Goal: Information Seeking & Learning: Learn about a topic

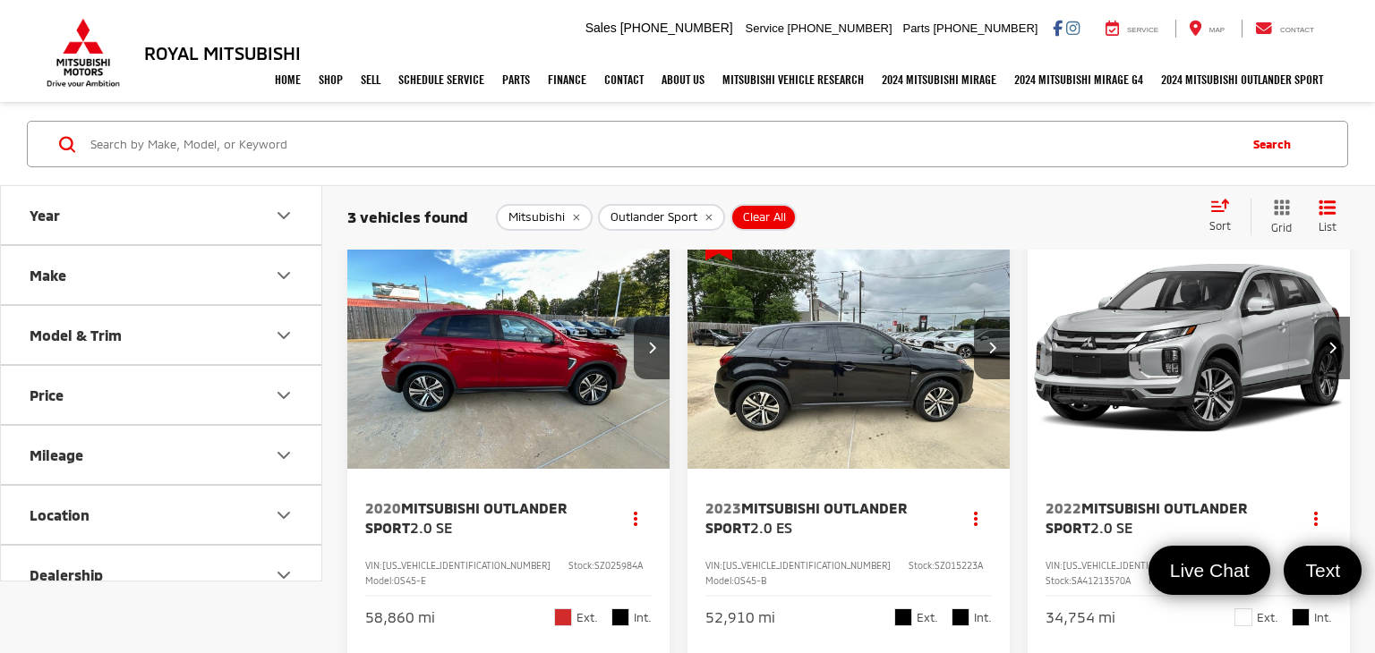
scroll to position [25, 0]
click at [986, 349] on button "Next image" at bounding box center [992, 349] width 36 height 63
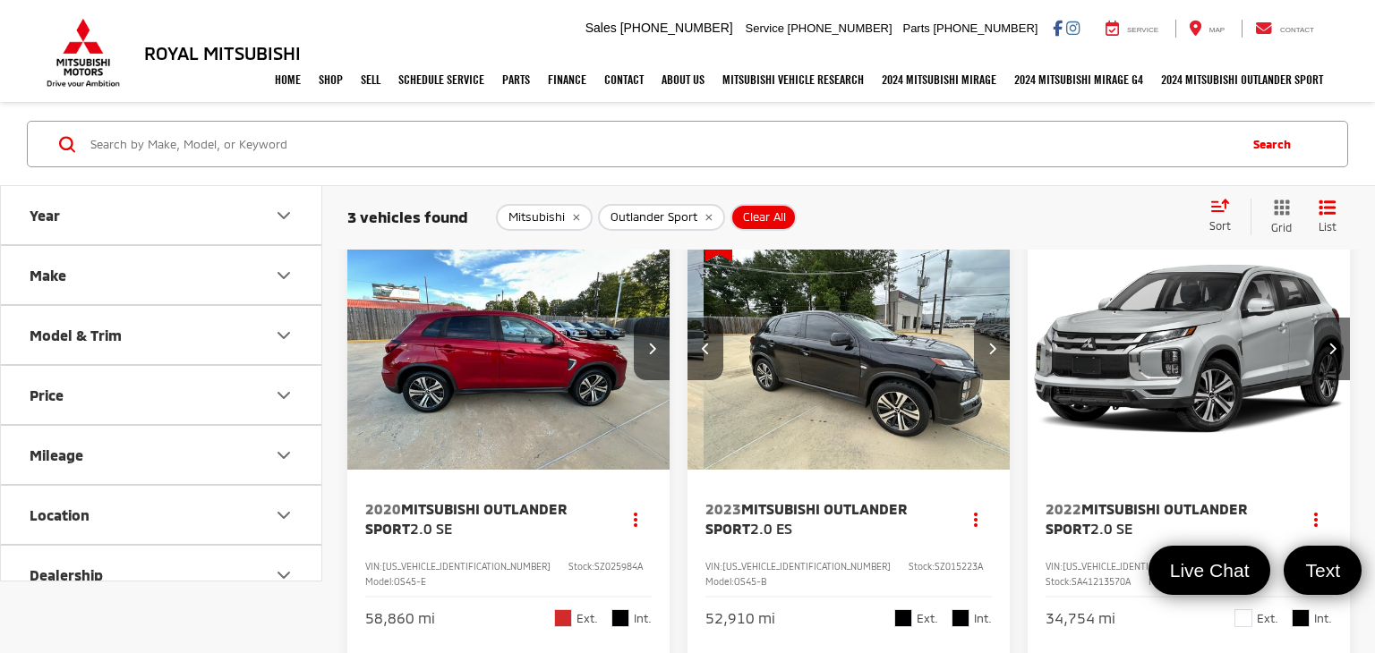
scroll to position [0, 325]
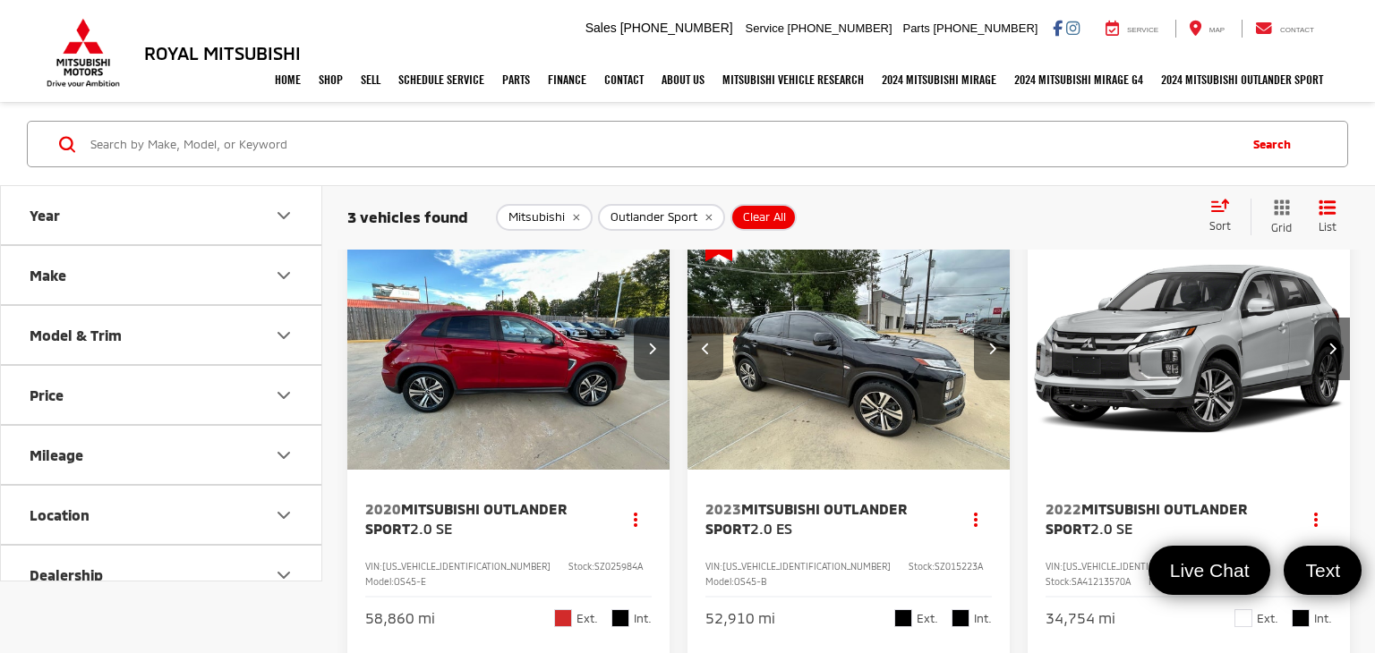
click at [986, 349] on button "Next image" at bounding box center [992, 349] width 36 height 63
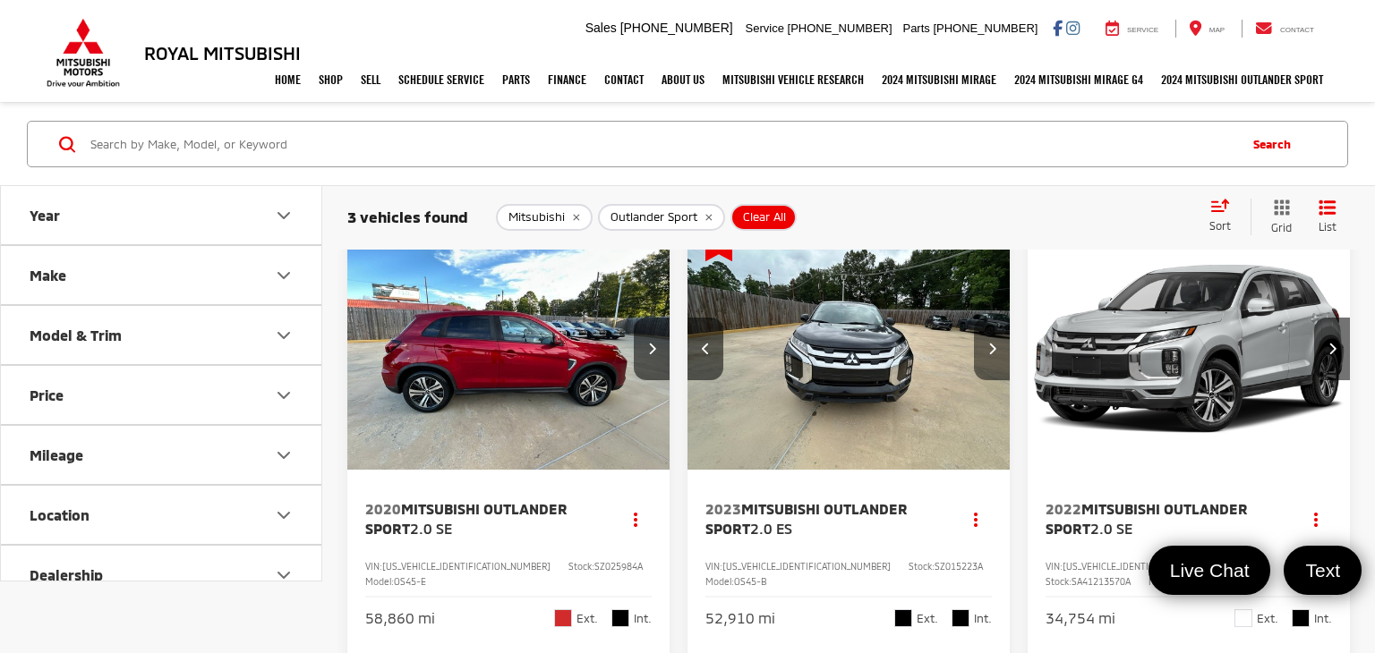
click at [986, 349] on button "Next image" at bounding box center [992, 349] width 36 height 63
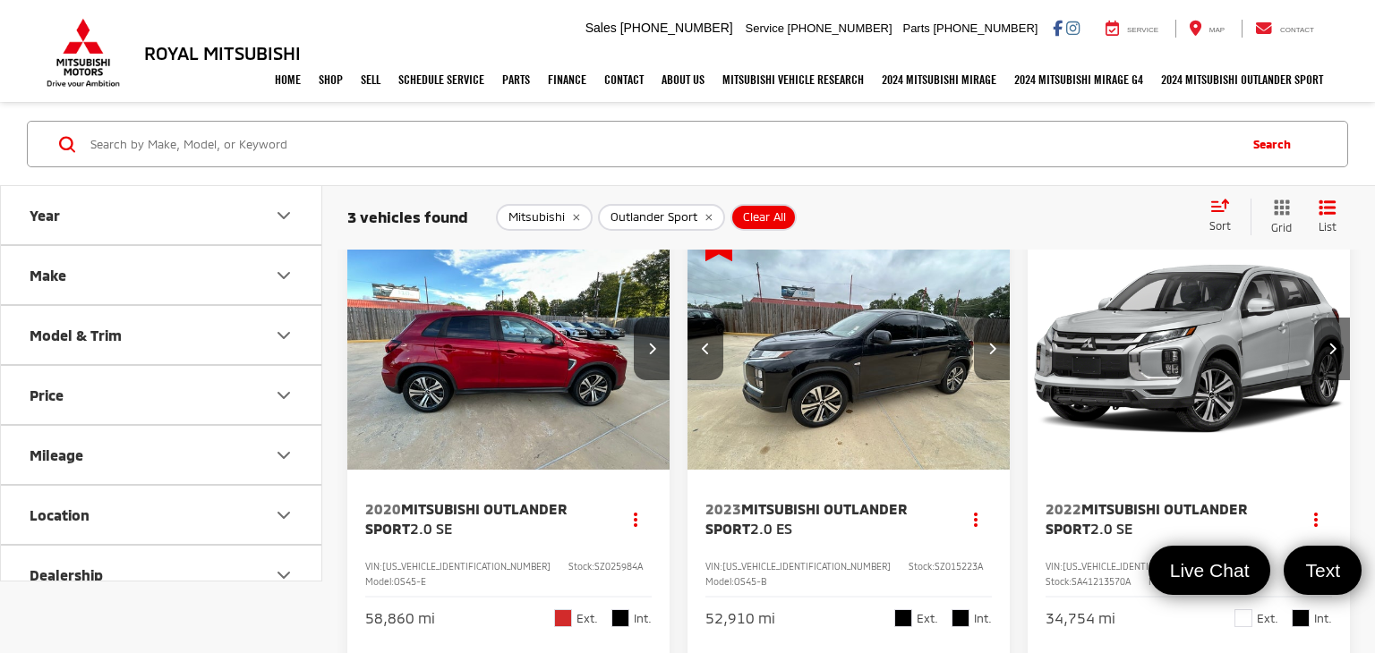
click at [986, 349] on button "Next image" at bounding box center [992, 349] width 36 height 63
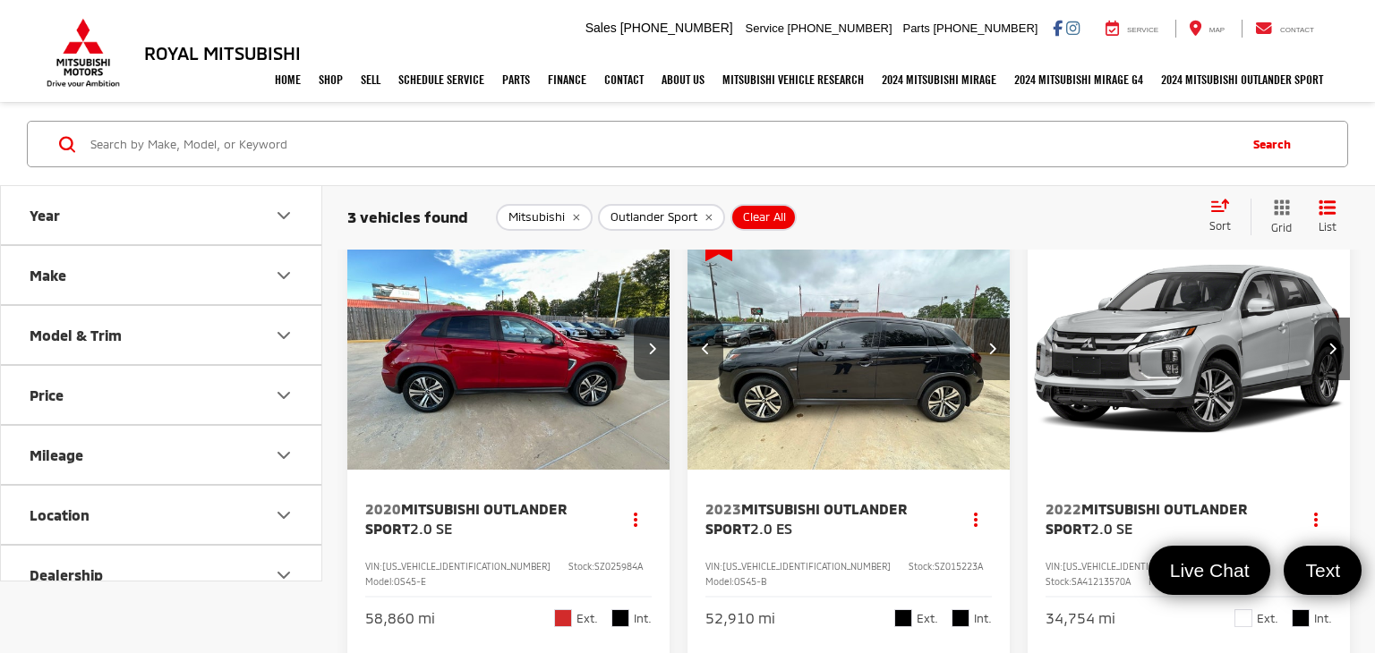
click at [986, 349] on button "Next image" at bounding box center [992, 349] width 36 height 63
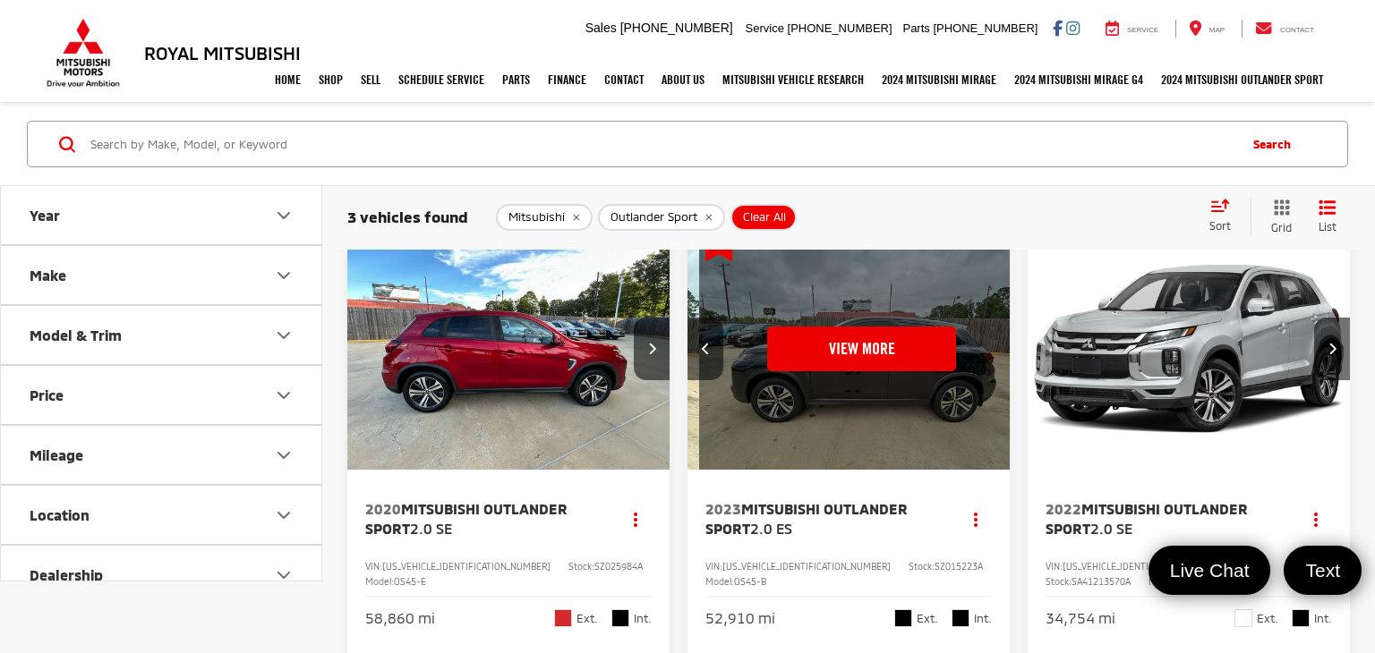
scroll to position [0, 1625]
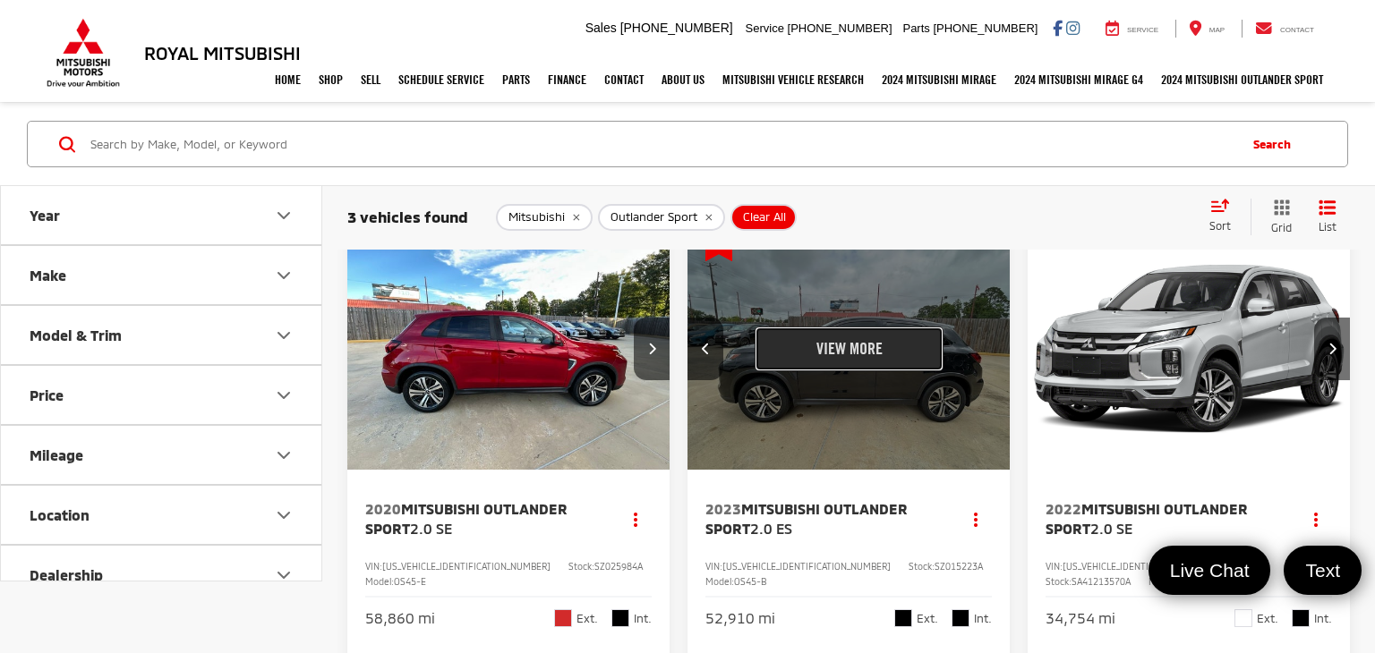
click at [908, 355] on button "View More" at bounding box center [849, 349] width 189 height 45
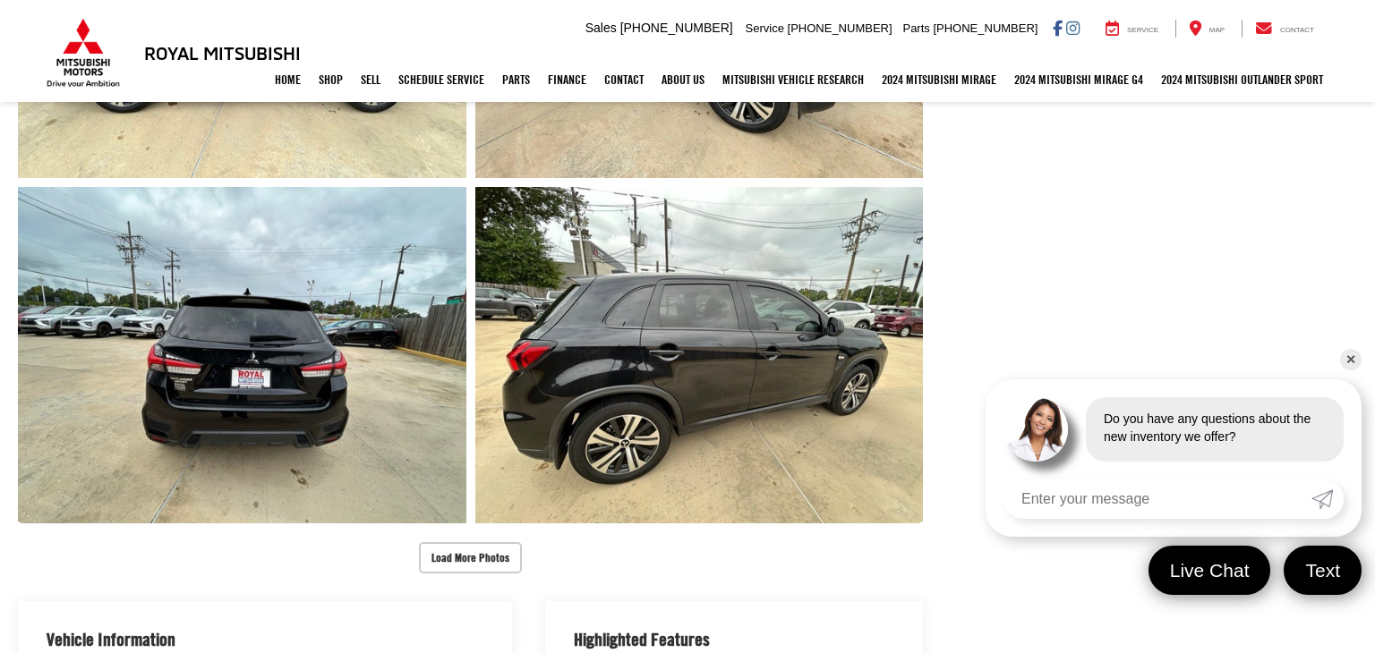
scroll to position [1007, 0]
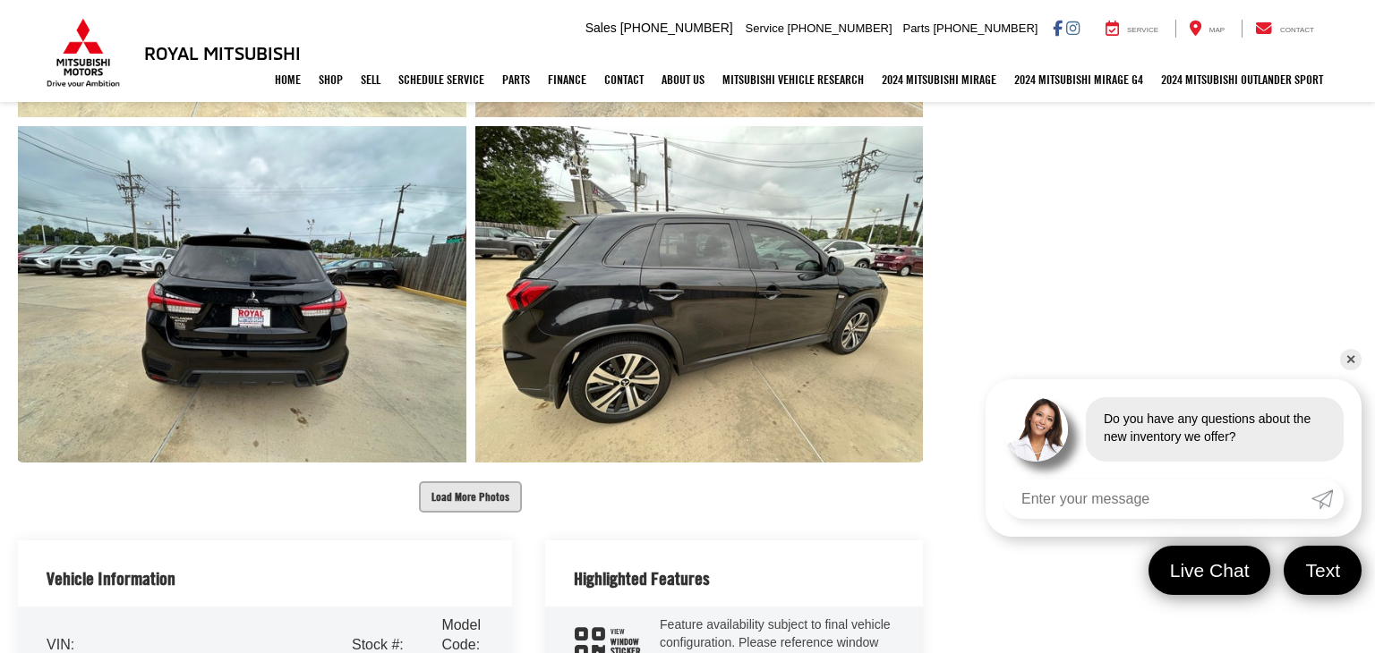
click at [474, 502] on button "Load More Photos" at bounding box center [470, 497] width 103 height 31
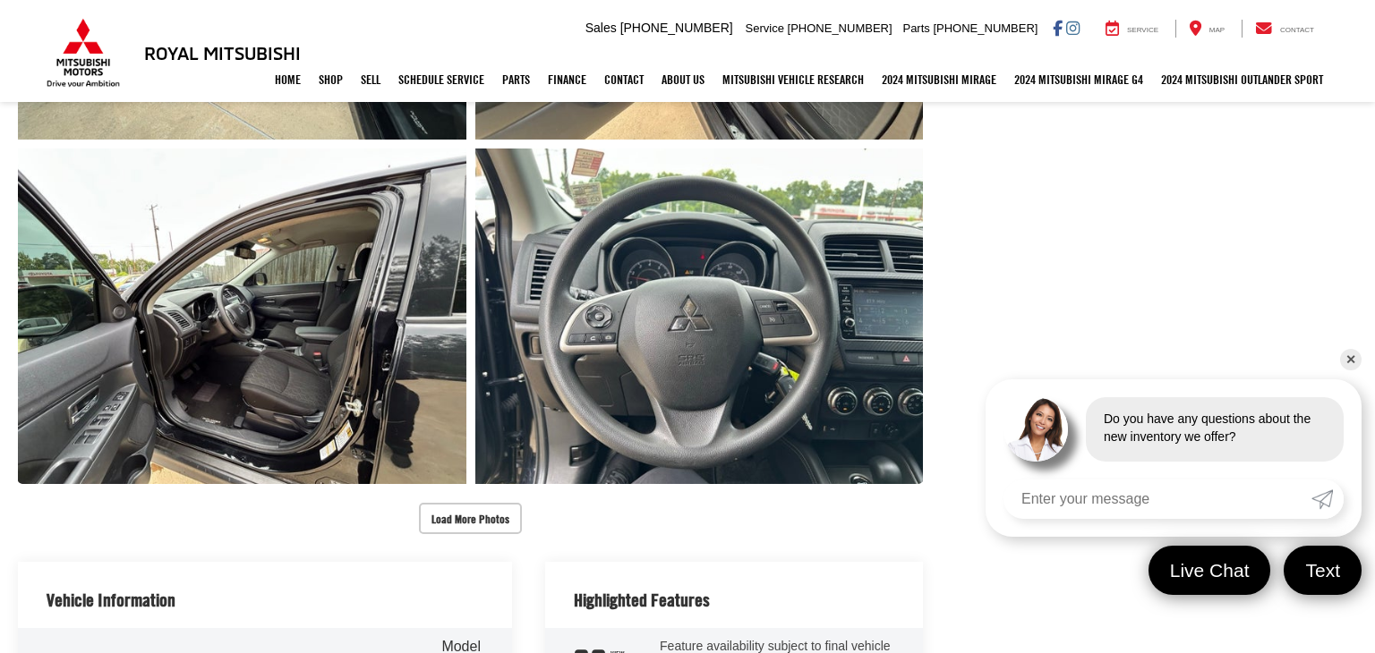
scroll to position [1693, 0]
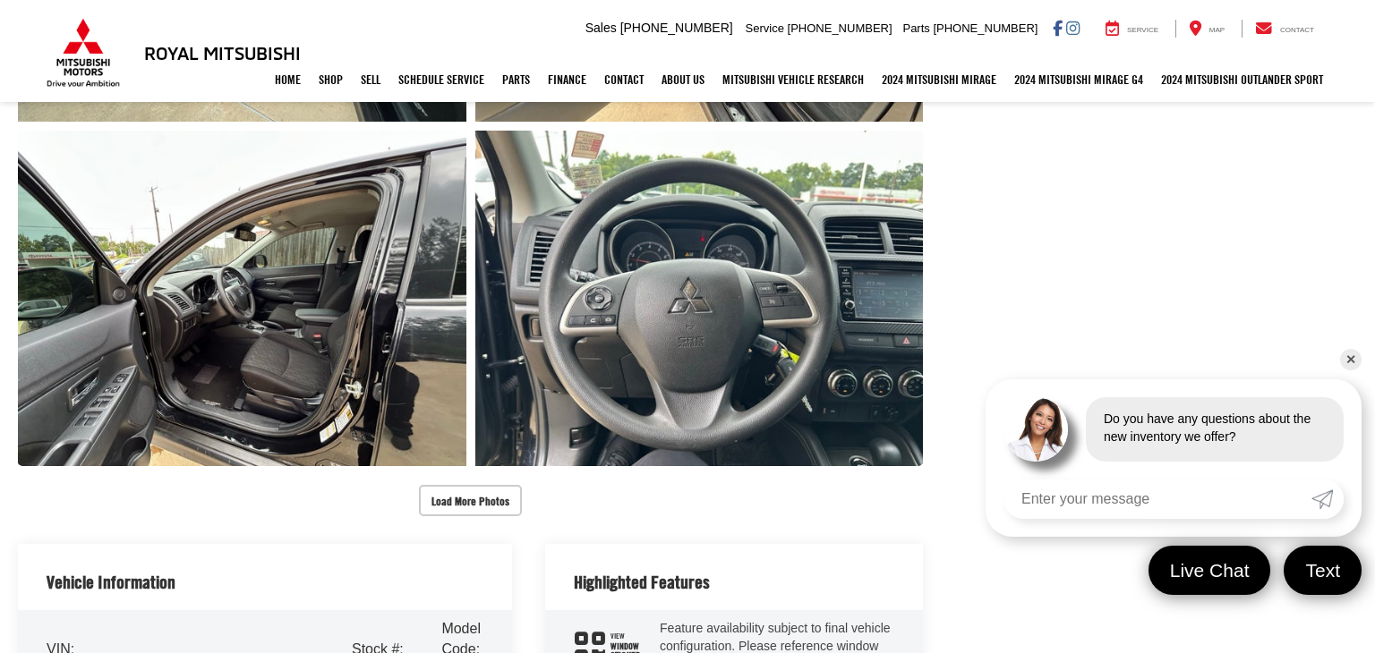
click at [469, 502] on button "Load More Photos" at bounding box center [470, 500] width 103 height 31
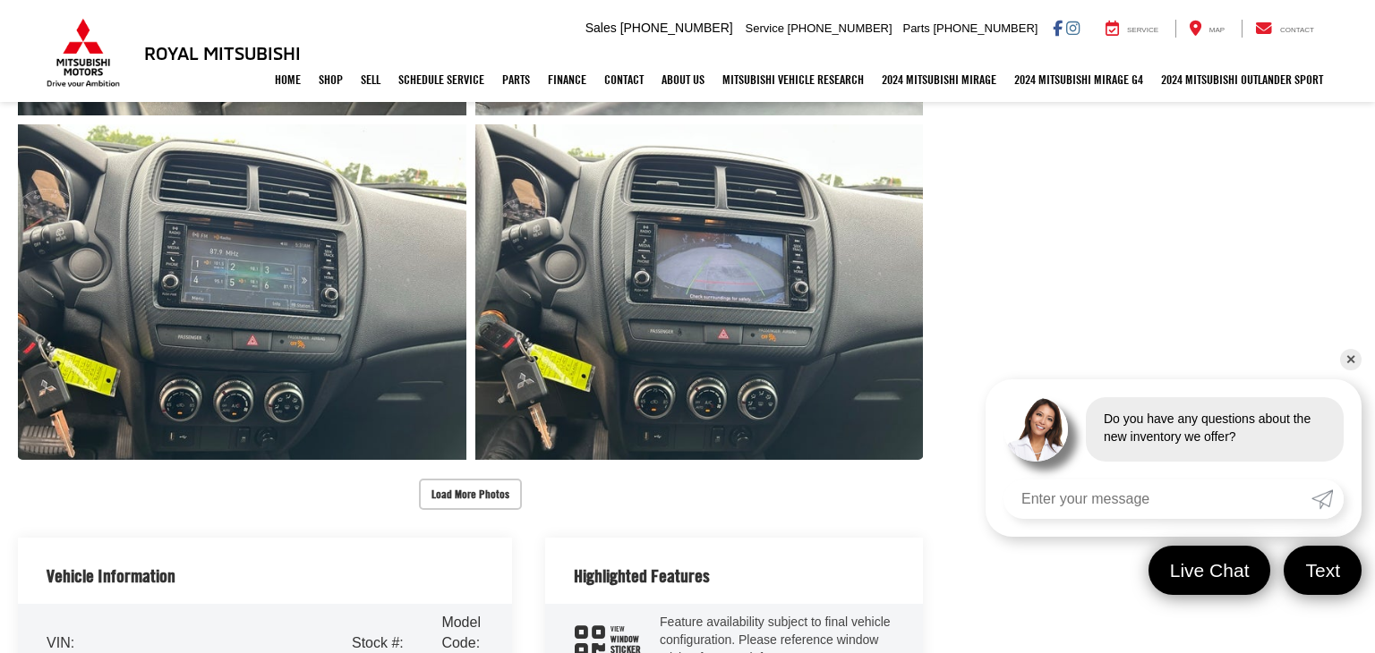
scroll to position [2392, 0]
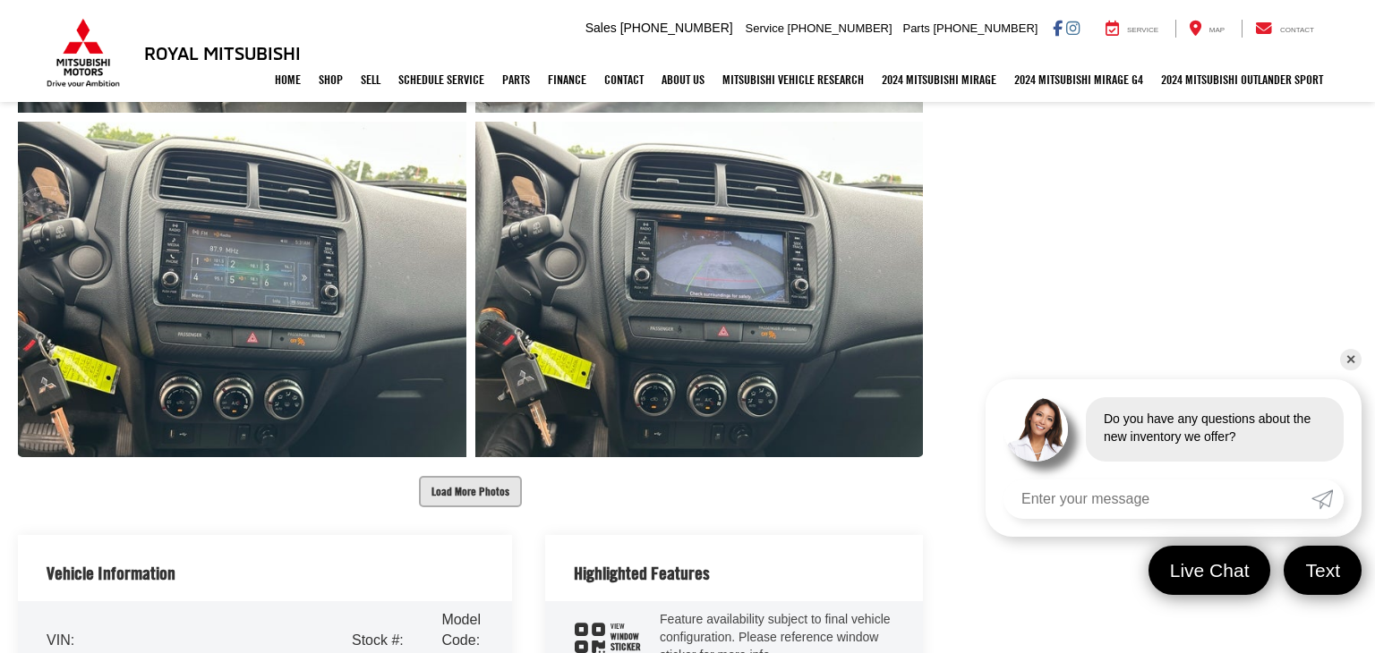
click at [469, 501] on button "Load More Photos" at bounding box center [470, 491] width 103 height 31
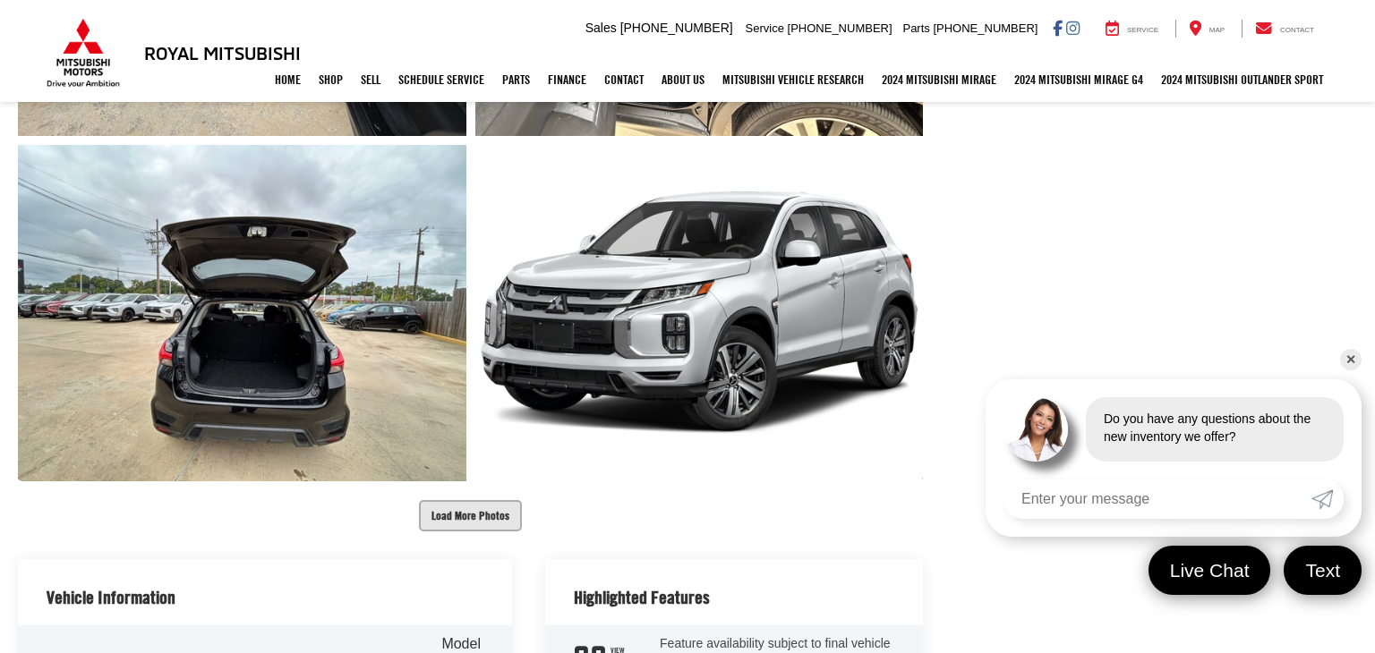
scroll to position [3062, 0]
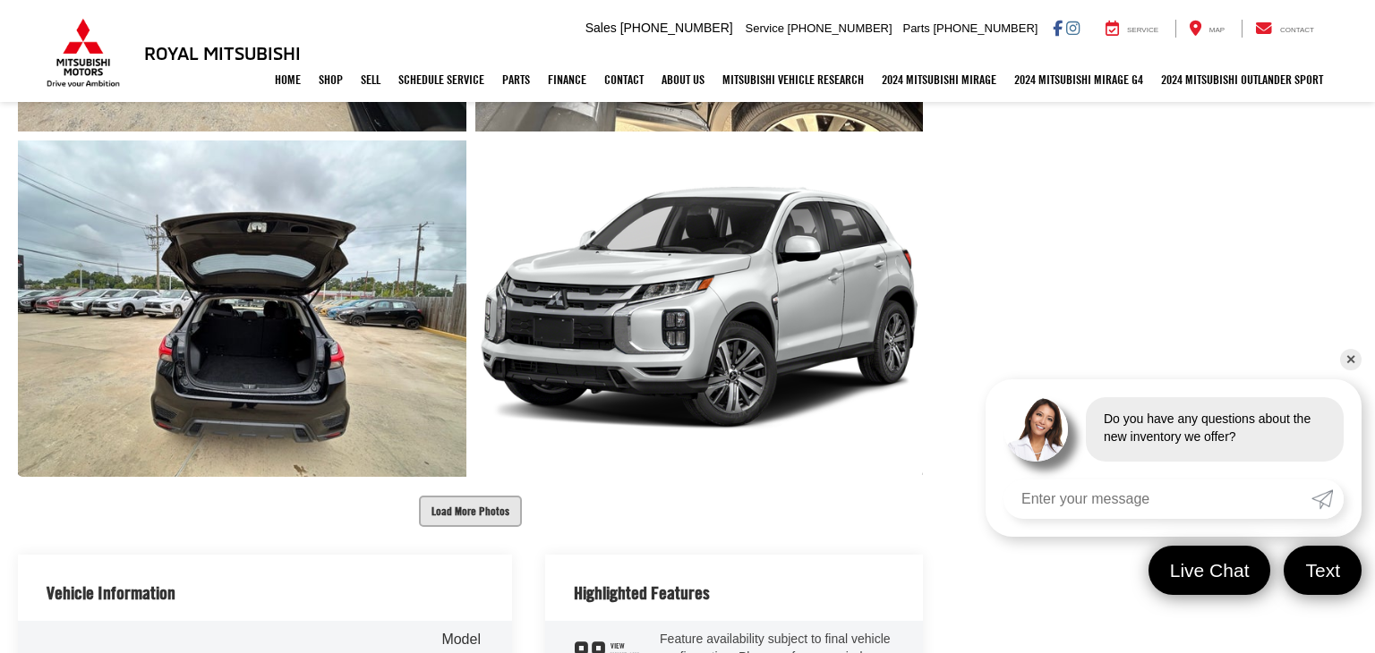
click at [469, 501] on button "Load More Photos" at bounding box center [470, 511] width 103 height 31
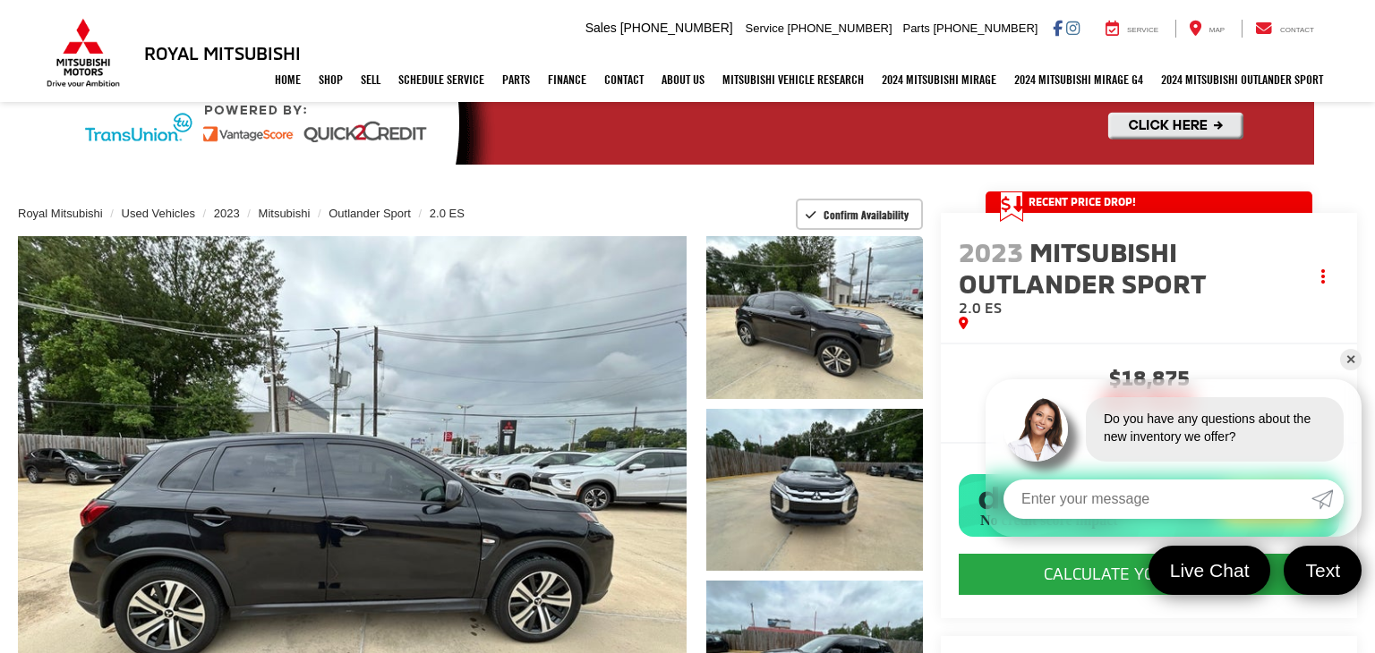
scroll to position [0, 0]
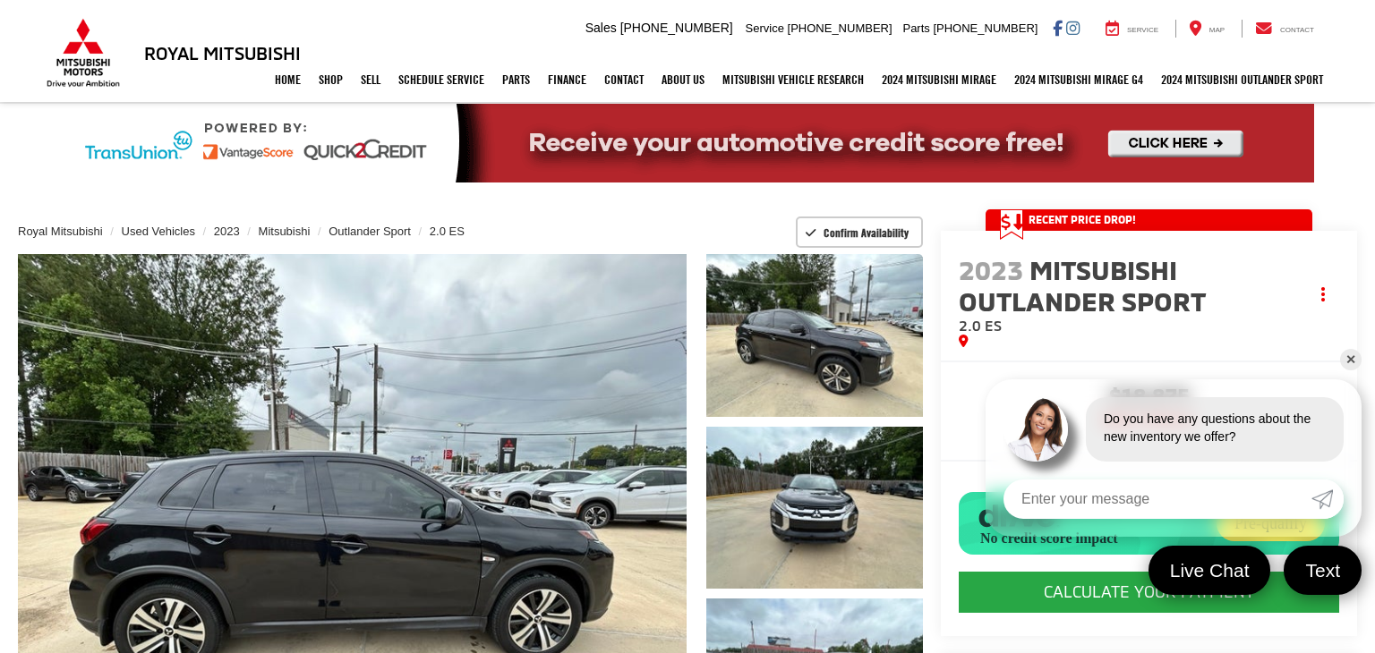
click at [1348, 351] on link "✕" at bounding box center [1350, 359] width 21 height 21
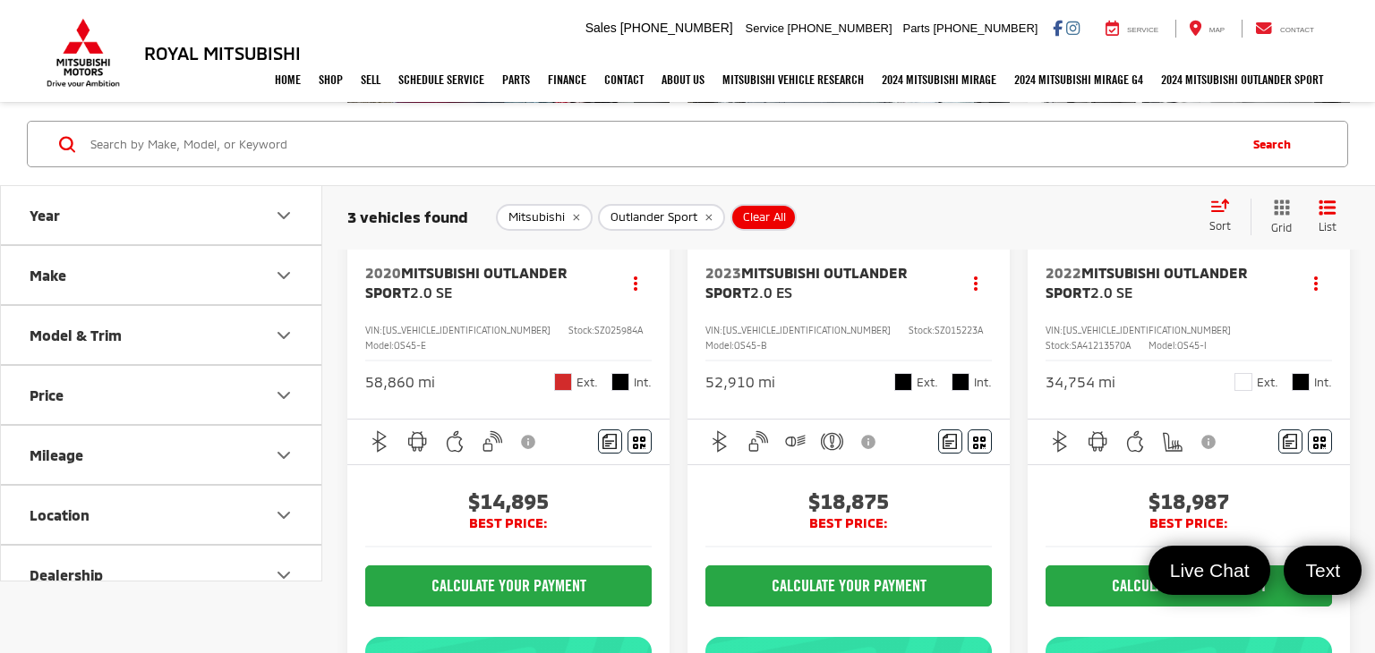
scroll to position [262, 0]
